Goal: Find specific page/section: Find specific page/section

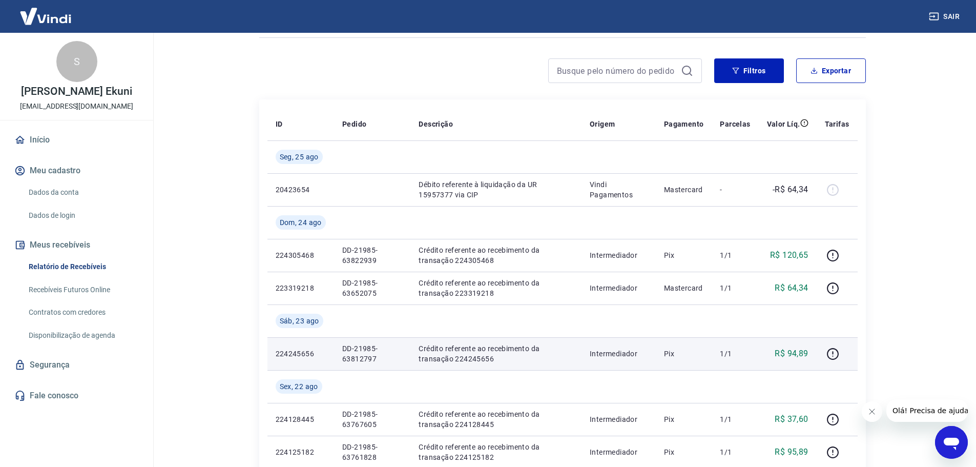
scroll to position [51, 0]
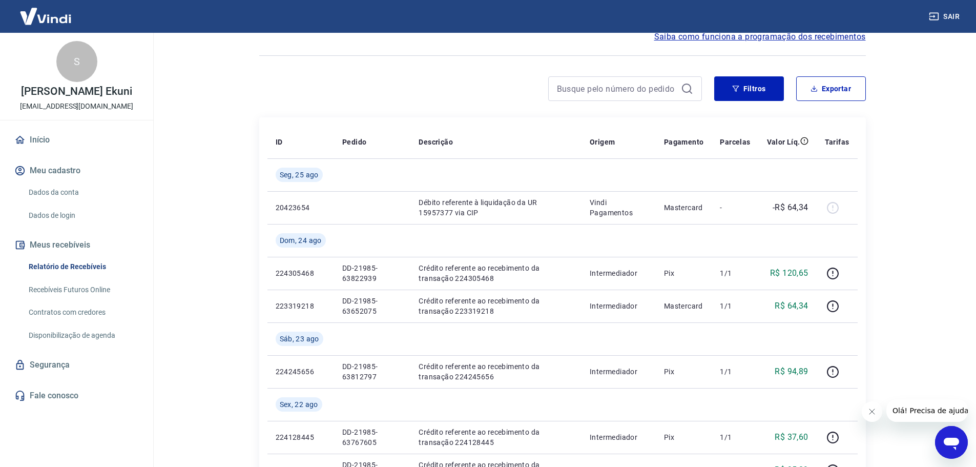
click at [67, 286] on link "Recebíveis Futuros Online" at bounding box center [83, 289] width 116 height 21
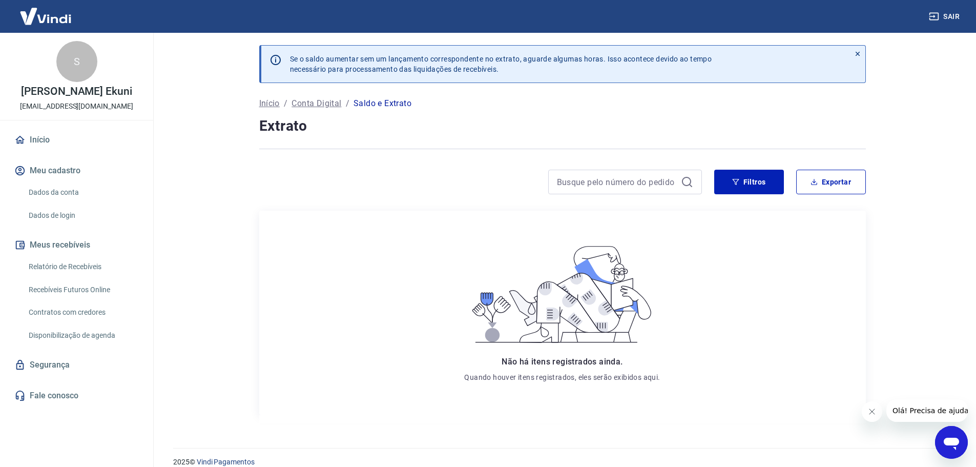
click at [304, 104] on p "Conta Digital" at bounding box center [316, 103] width 50 height 12
click at [66, 267] on link "Relatório de Recebíveis" at bounding box center [83, 266] width 116 height 21
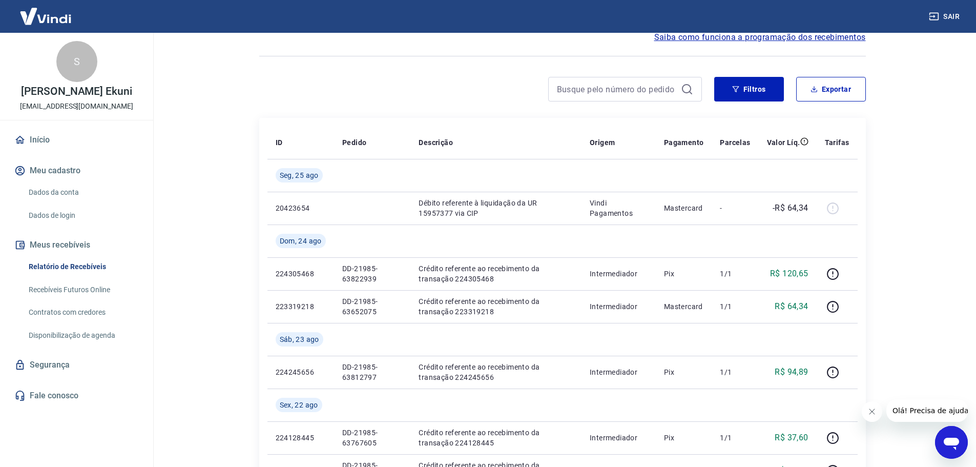
scroll to position [51, 0]
click at [71, 288] on link "Recebíveis Futuros Online" at bounding box center [83, 289] width 116 height 21
